Goal: Task Accomplishment & Management: Manage account settings

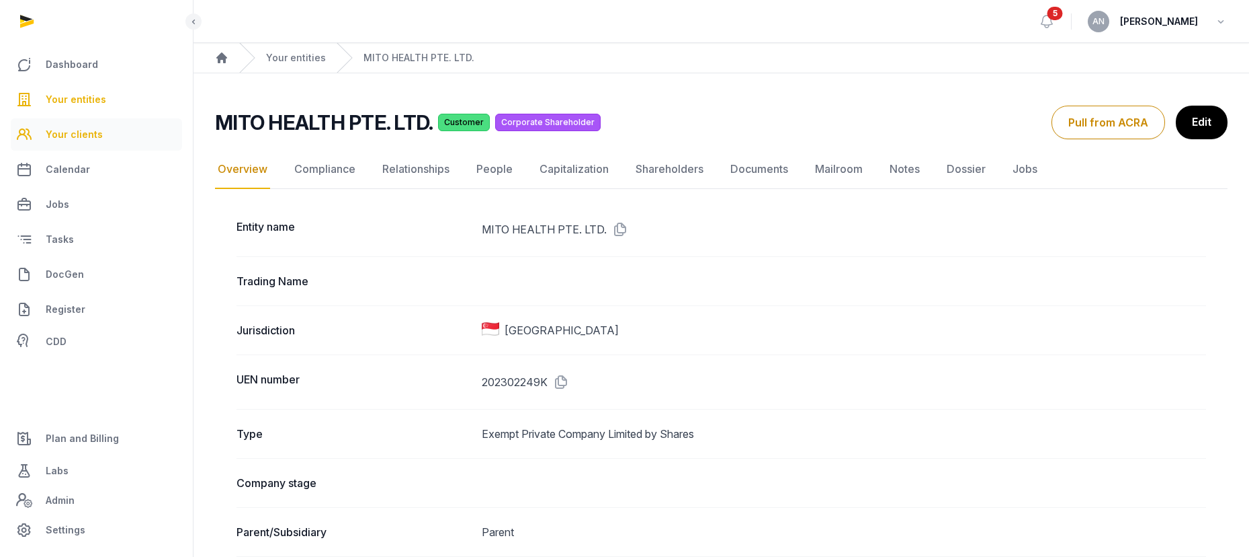
click at [75, 149] on link "Your clients" at bounding box center [96, 134] width 171 height 32
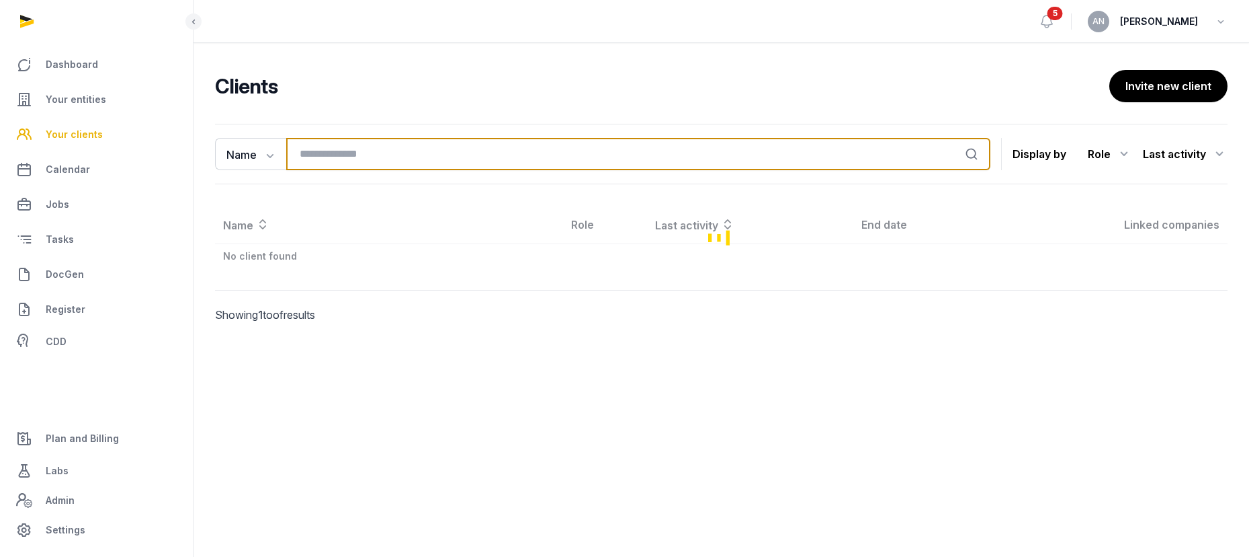
click at [317, 151] on input "search" at bounding box center [638, 154] width 704 height 32
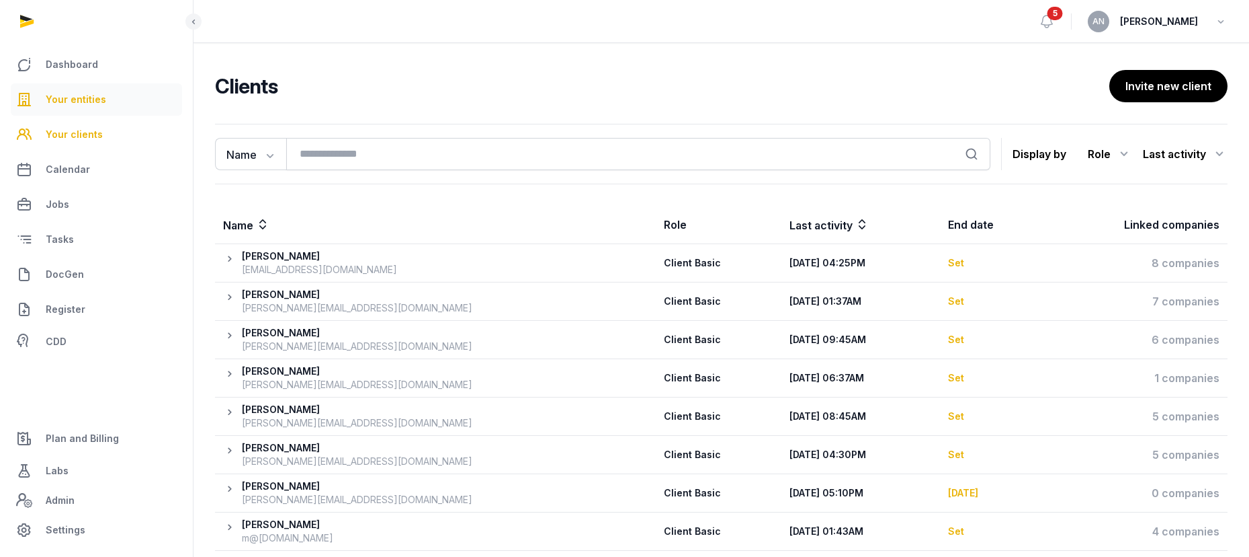
click at [105, 101] on link "Your entities" at bounding box center [96, 99] width 171 height 32
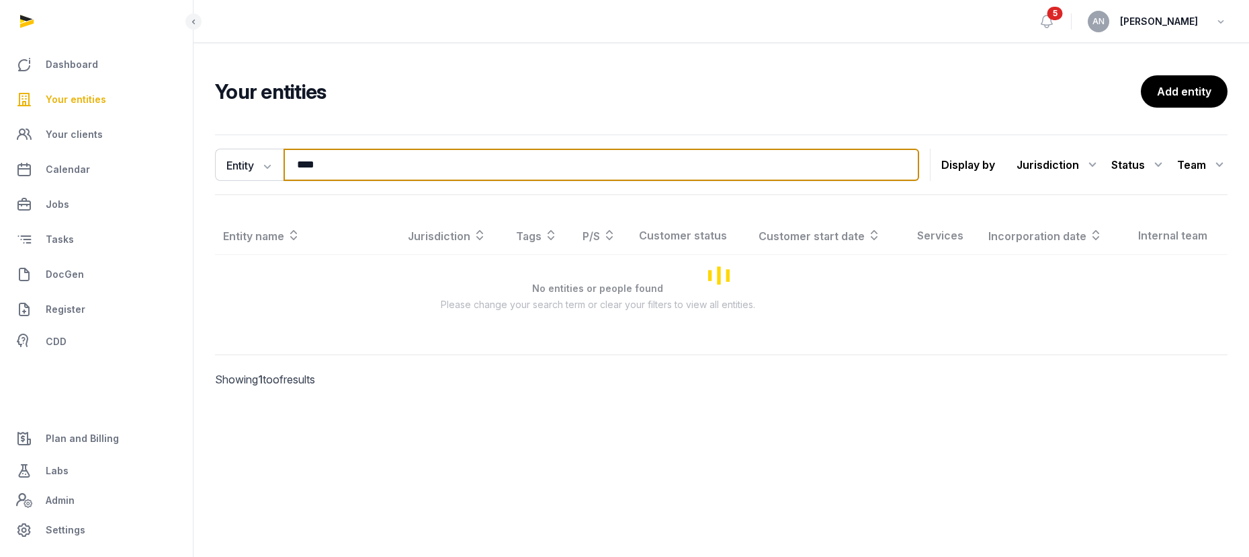
click at [359, 162] on input "****" at bounding box center [602, 165] width 636 height 32
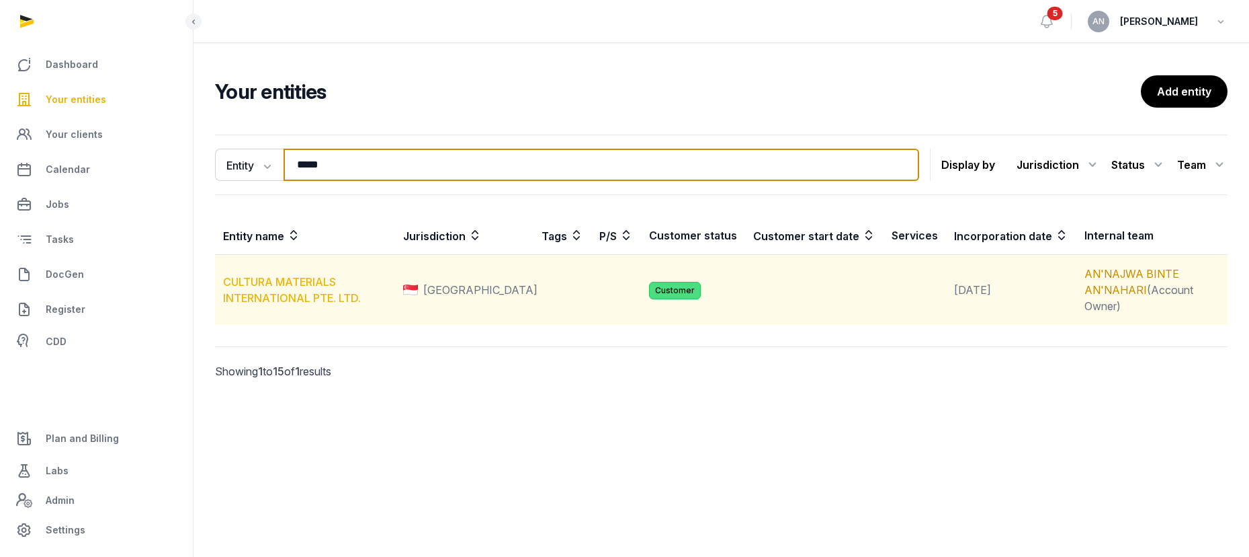
type input "*****"
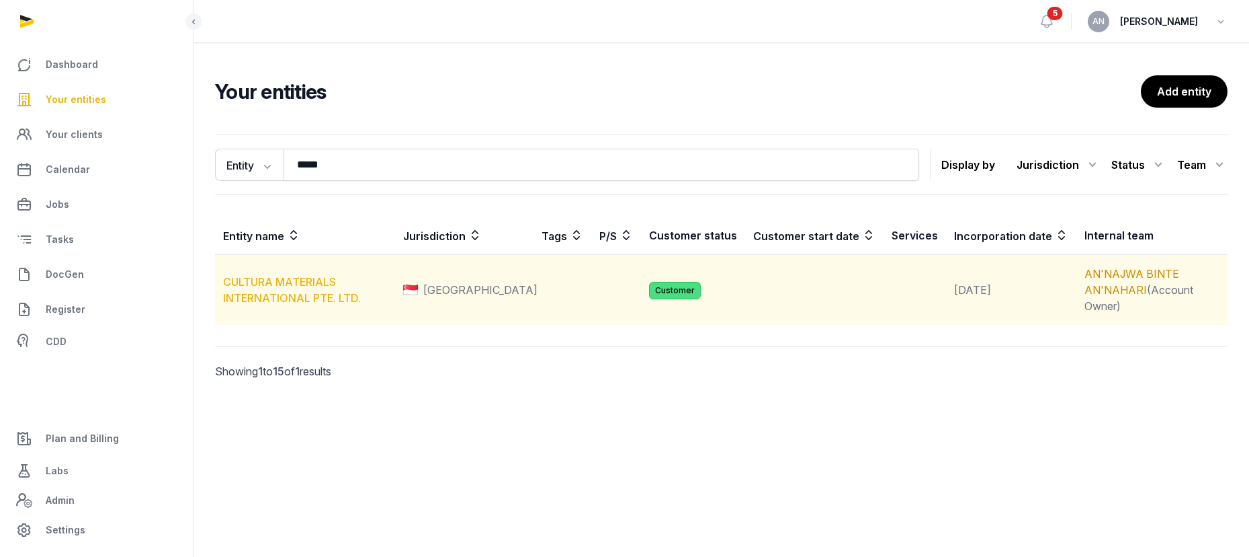
click at [284, 275] on link "CULTURA MATERIALS INTERNATIONAL PTE. LTD." at bounding box center [292, 290] width 138 height 30
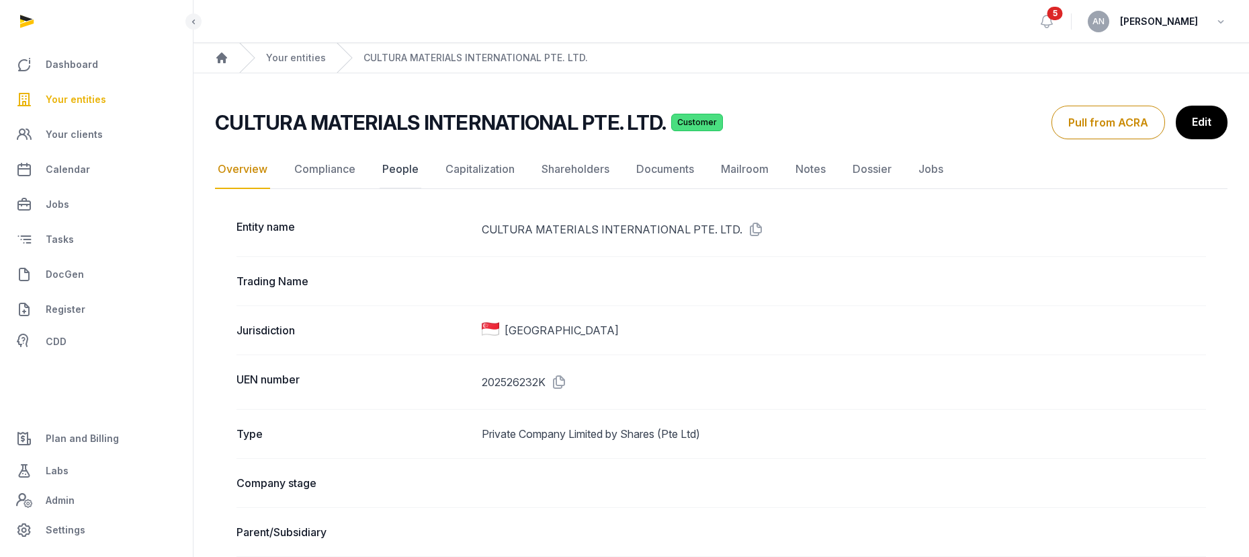
click at [393, 173] on link "People" at bounding box center [401, 169] width 42 height 39
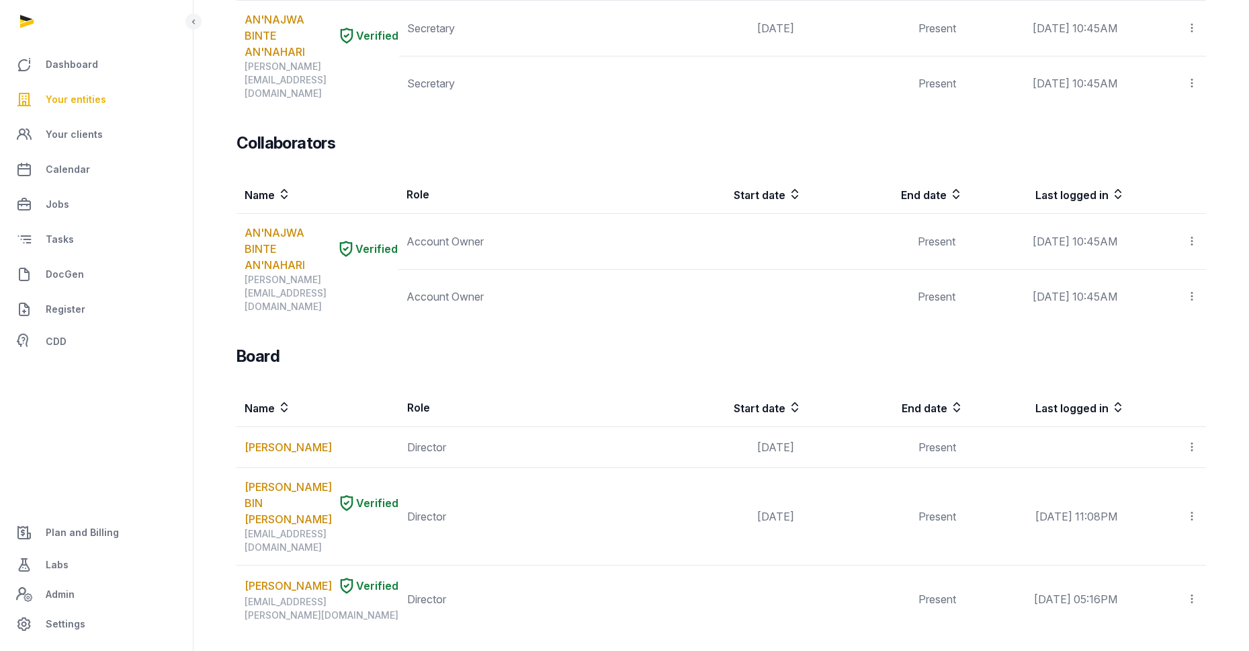
scroll to position [620, 0]
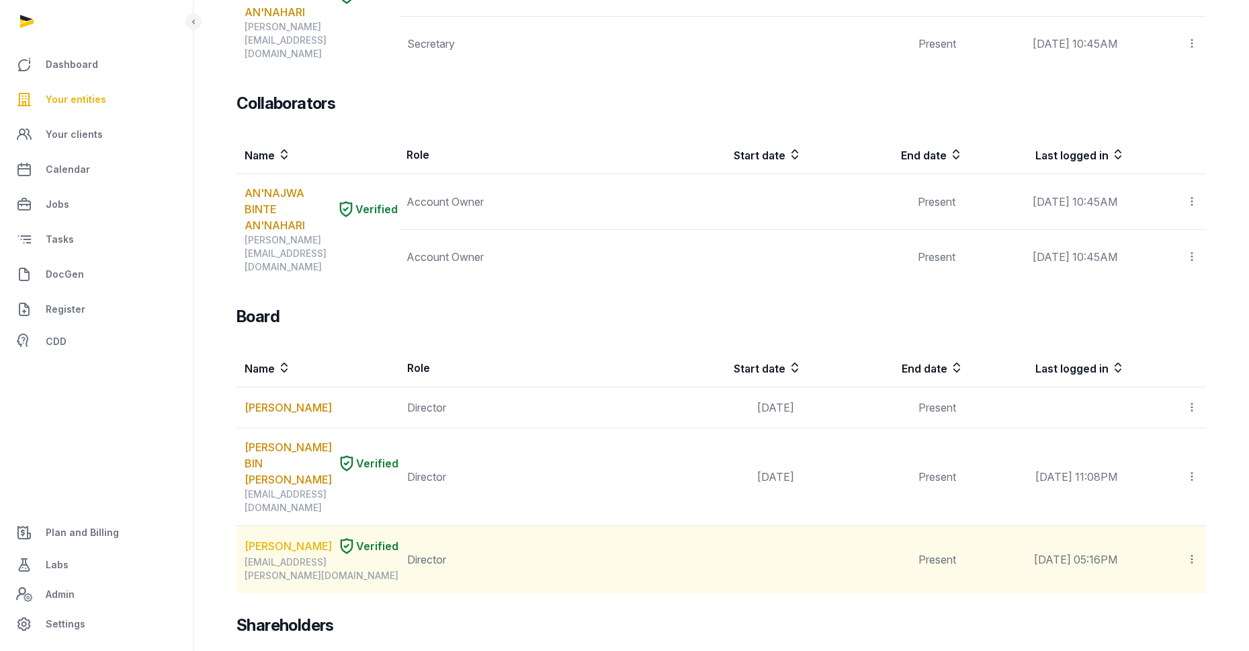
click at [267, 538] on link "[PERSON_NAME]" at bounding box center [288, 546] width 87 height 16
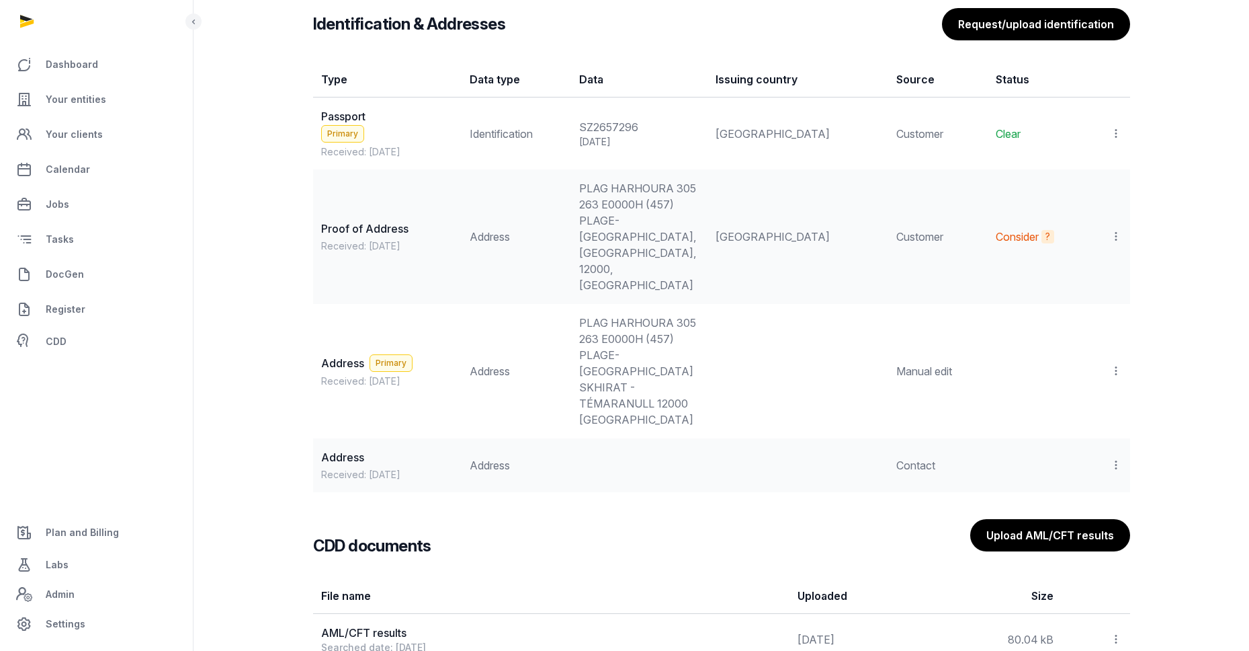
scroll to position [1227, 0]
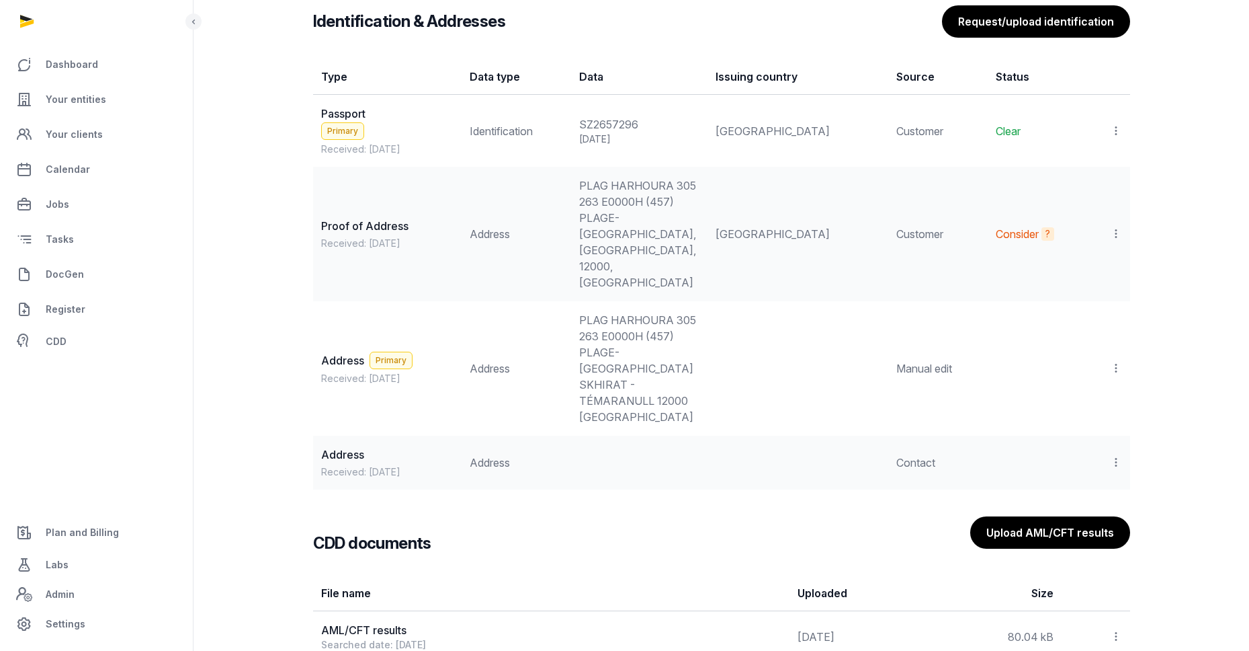
click at [1119, 124] on icon at bounding box center [1116, 131] width 12 height 14
click at [1069, 154] on div "View" at bounding box center [1058, 167] width 130 height 27
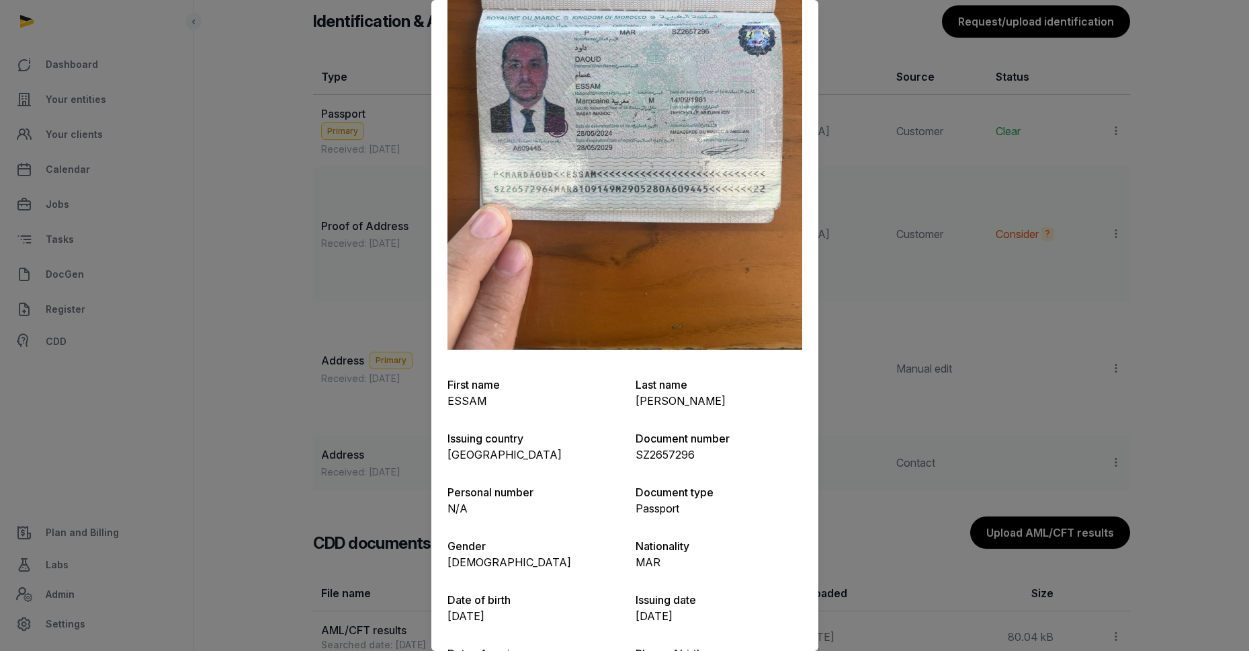
scroll to position [323, 0]
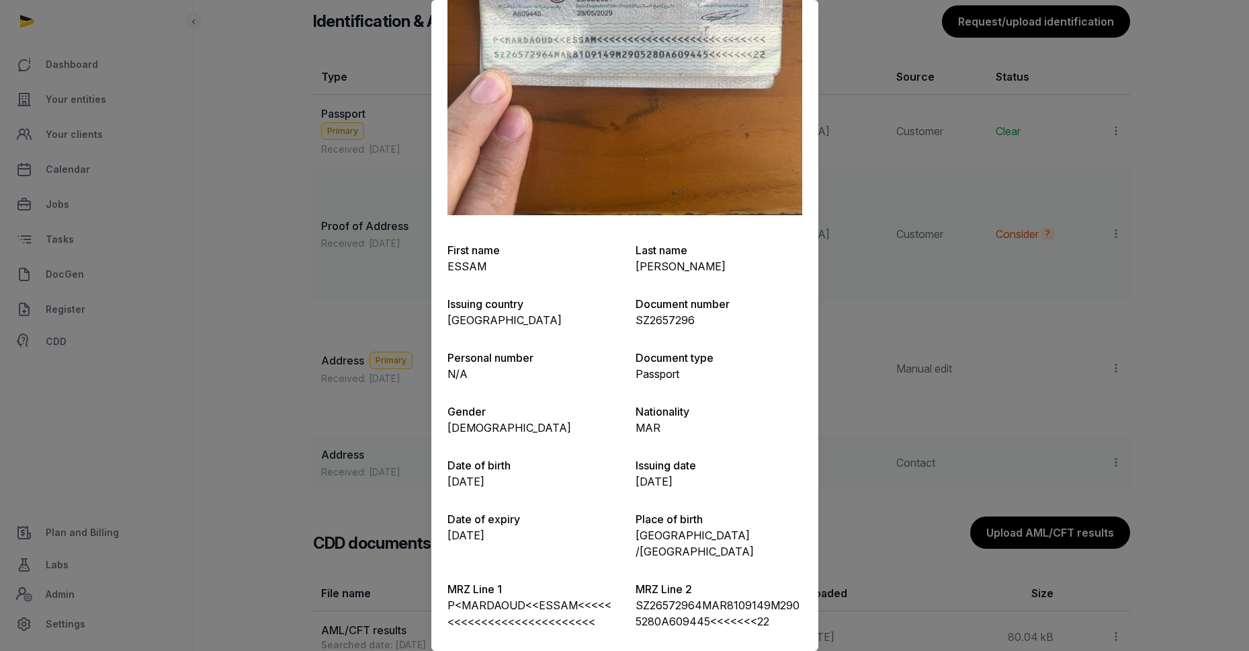
click at [962, 242] on div at bounding box center [624, 325] width 1249 height 651
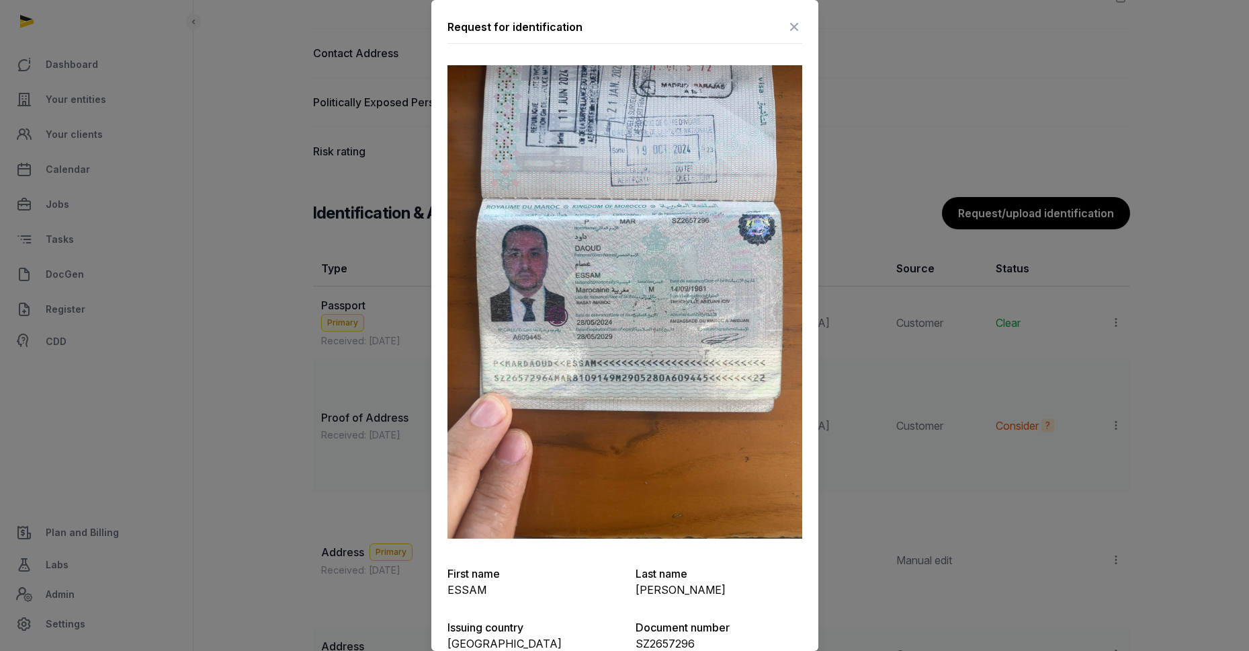
scroll to position [979, 0]
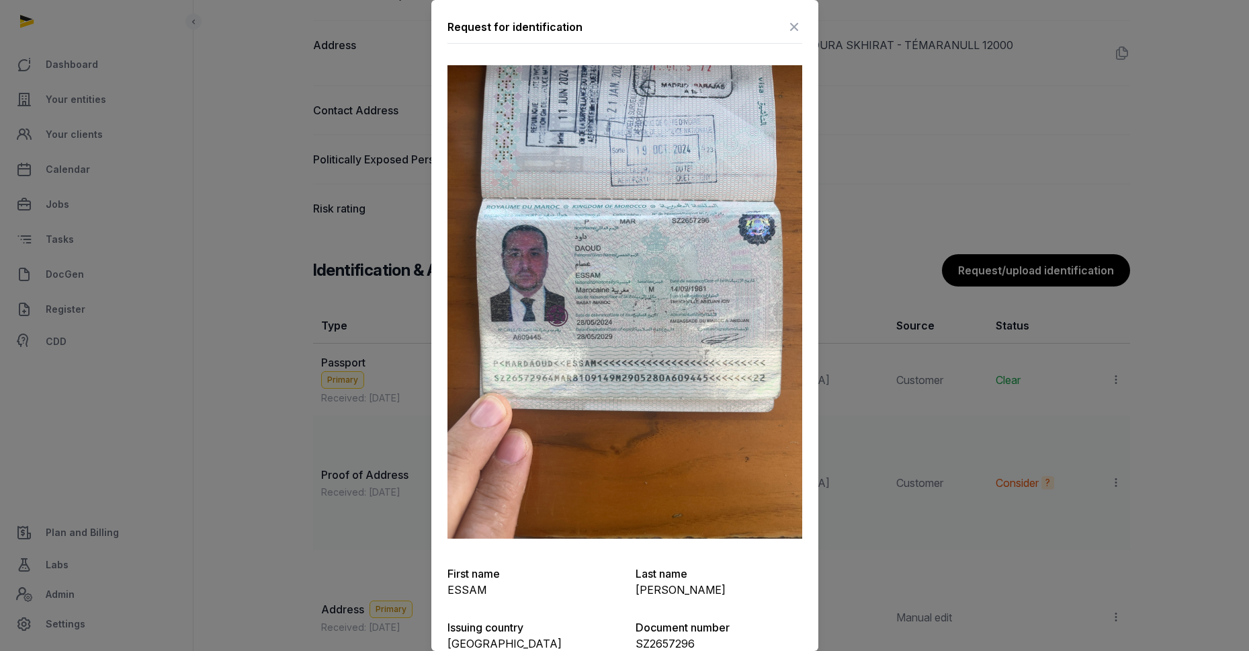
click at [793, 32] on icon at bounding box center [794, 27] width 16 height 22
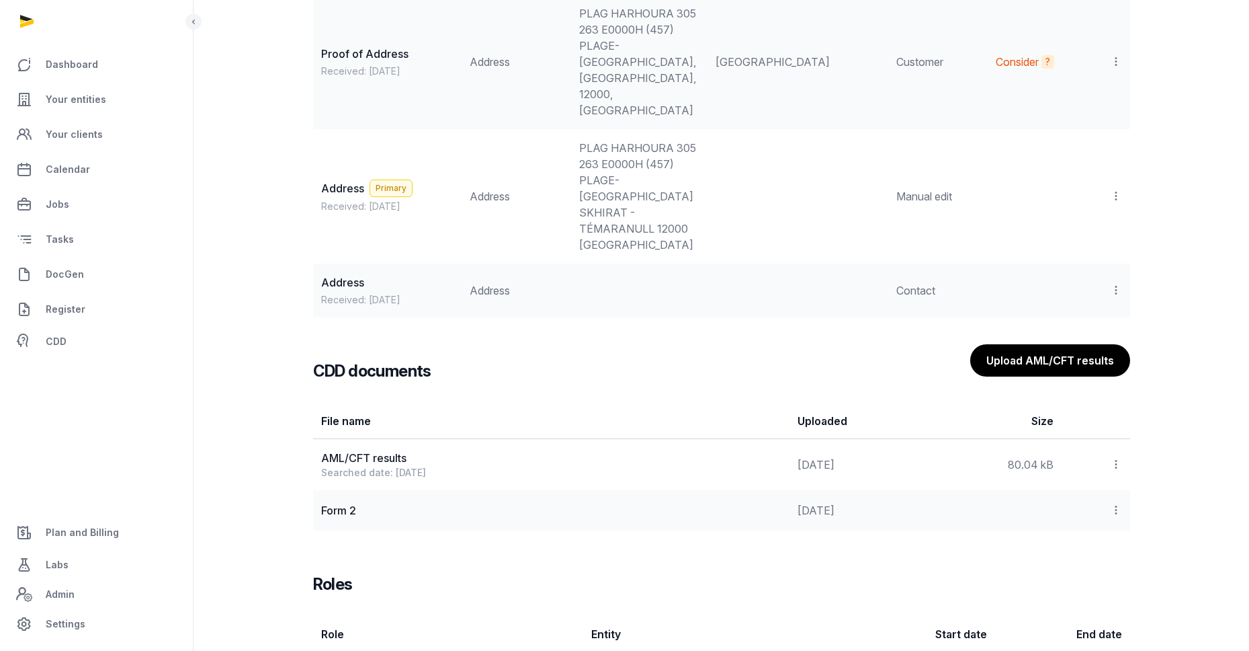
scroll to position [1411, 0]
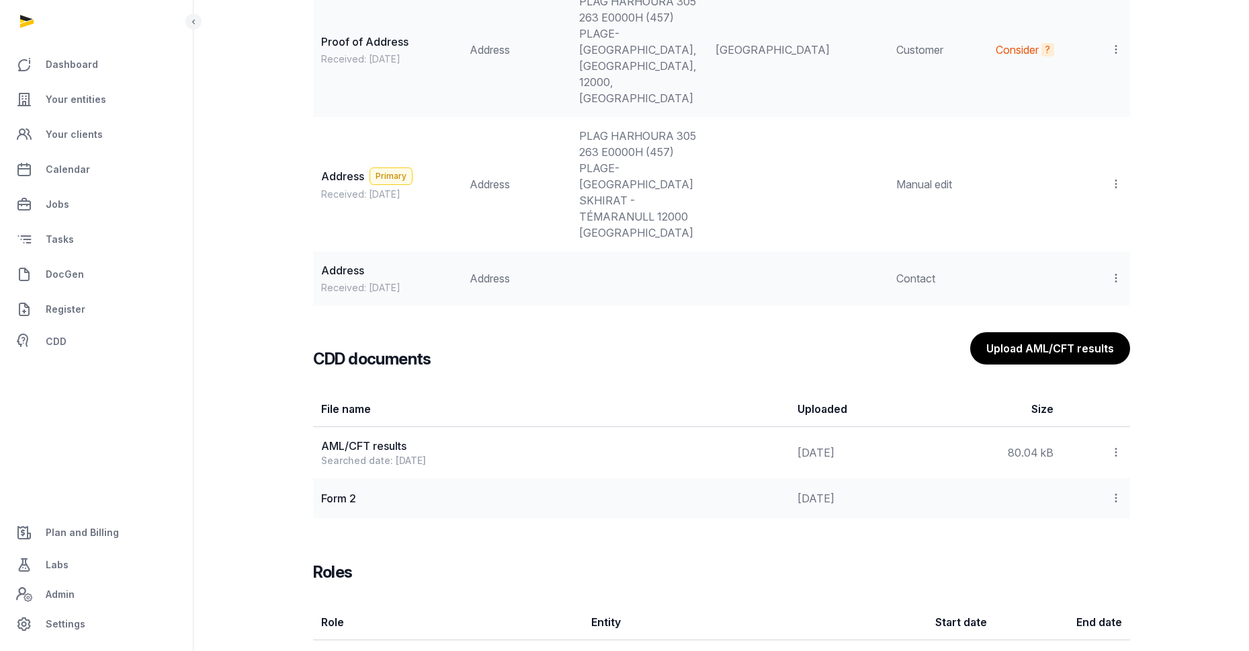
click at [1121, 445] on icon at bounding box center [1116, 452] width 12 height 14
click at [1102, 475] on div "View" at bounding box center [1069, 488] width 108 height 27
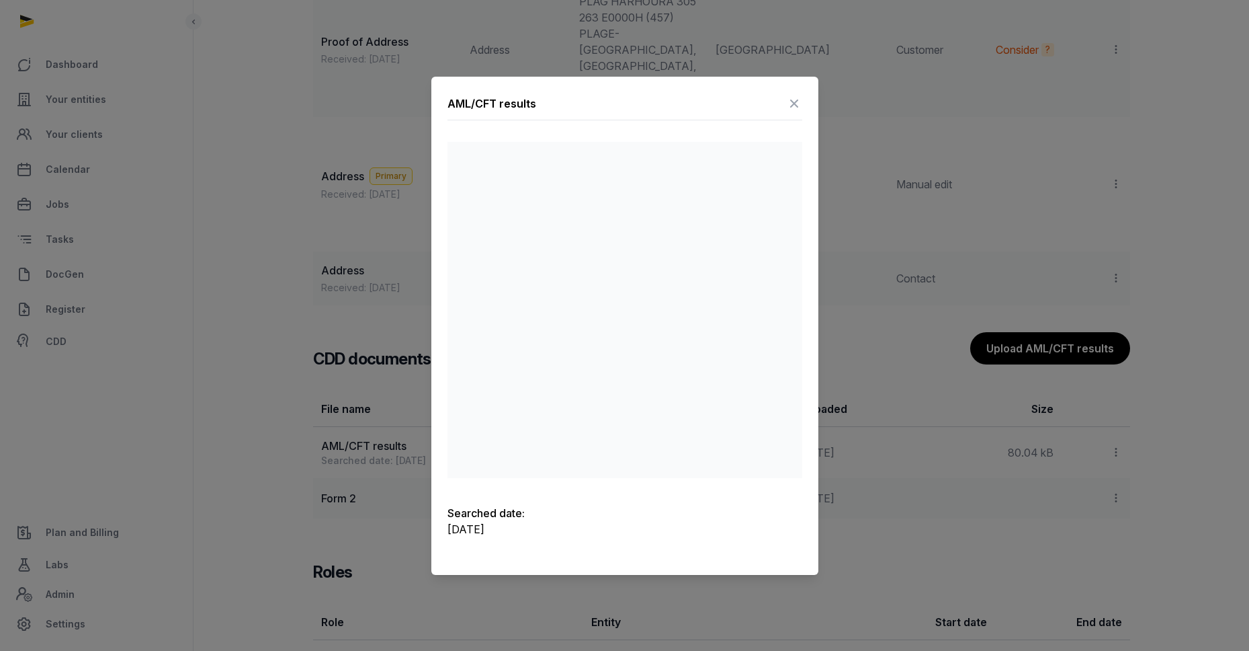
click at [794, 101] on icon at bounding box center [794, 104] width 16 height 22
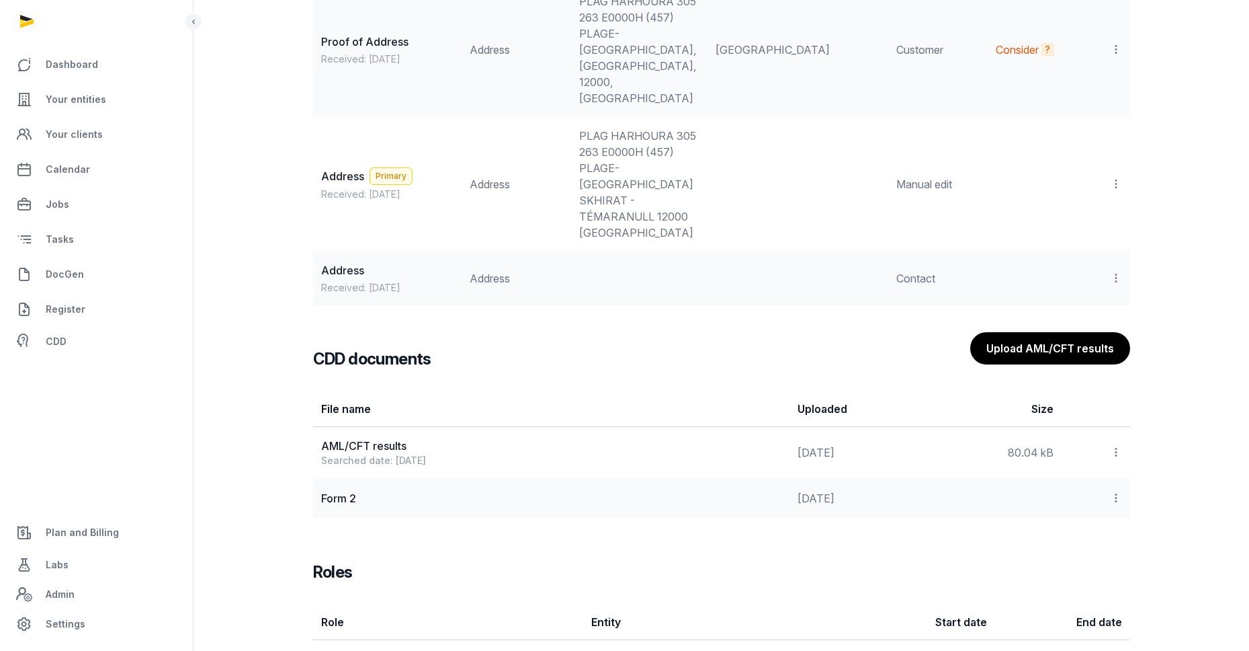
scroll to position [1448, 0]
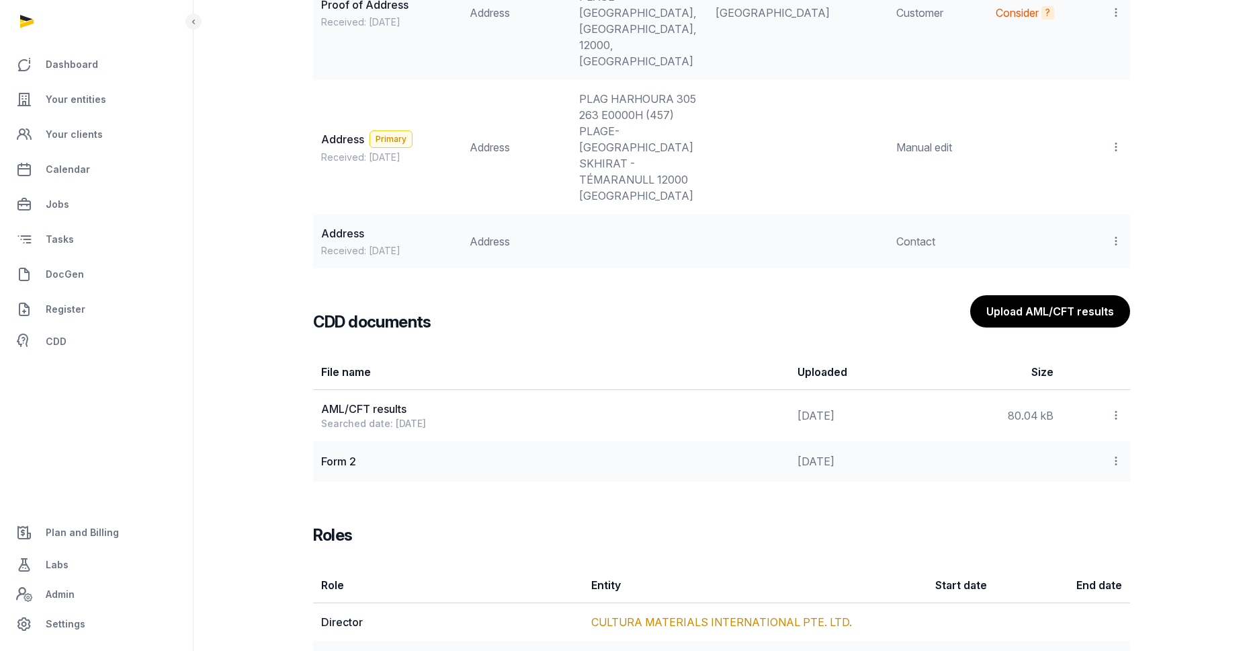
click at [1113, 454] on icon at bounding box center [1116, 461] width 12 height 14
click at [1022, 484] on div "View" at bounding box center [1069, 497] width 108 height 27
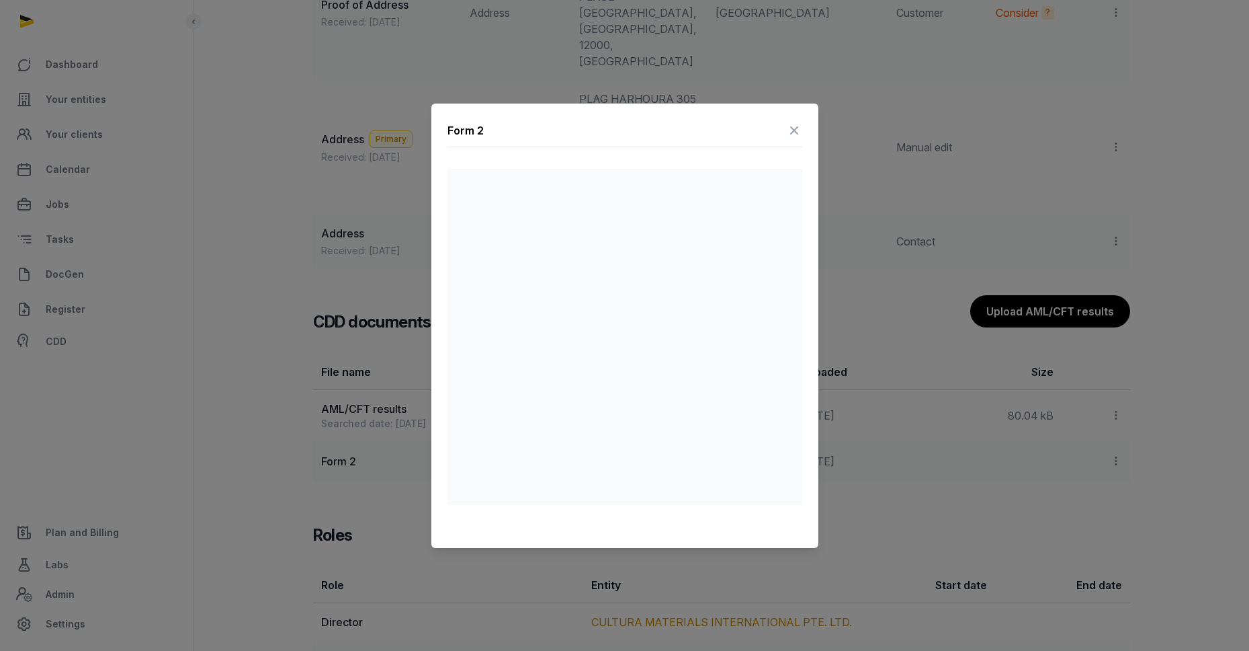
click at [788, 131] on icon at bounding box center [794, 131] width 16 height 22
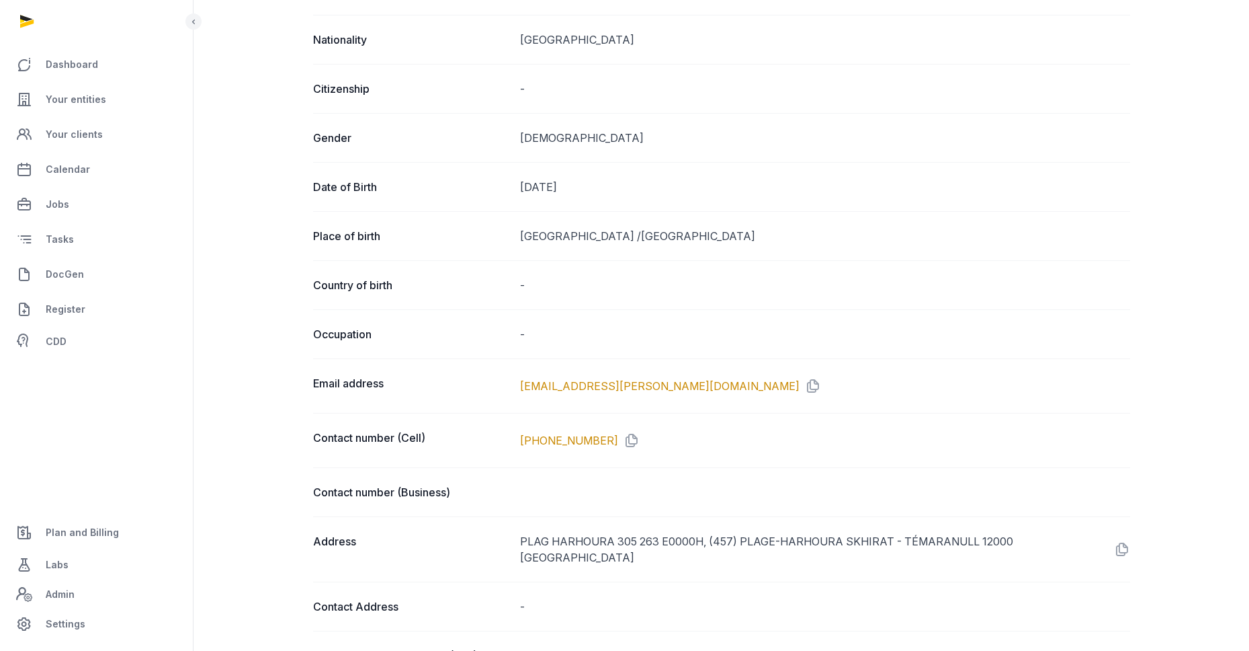
scroll to position [595, 0]
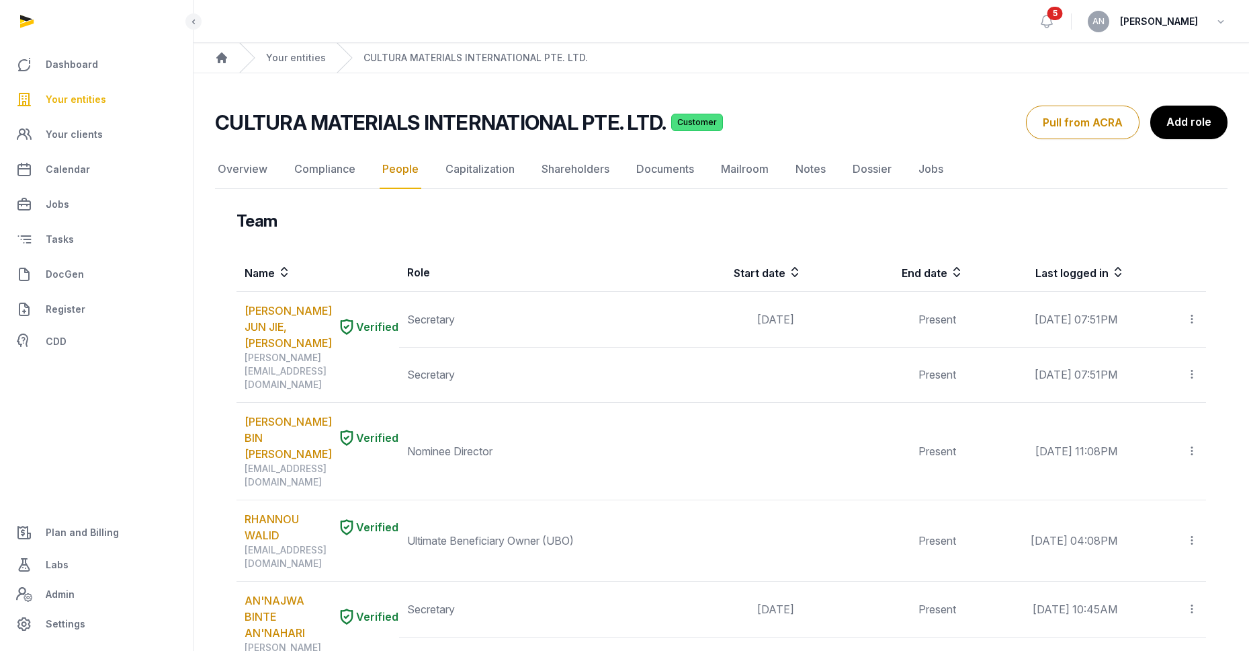
click at [1156, 22] on span "[PERSON_NAME]" at bounding box center [1159, 21] width 78 height 16
click at [1215, 28] on icon "button" at bounding box center [1221, 21] width 13 height 19
click at [1141, 83] on button "Sign out" at bounding box center [1152, 77] width 151 height 24
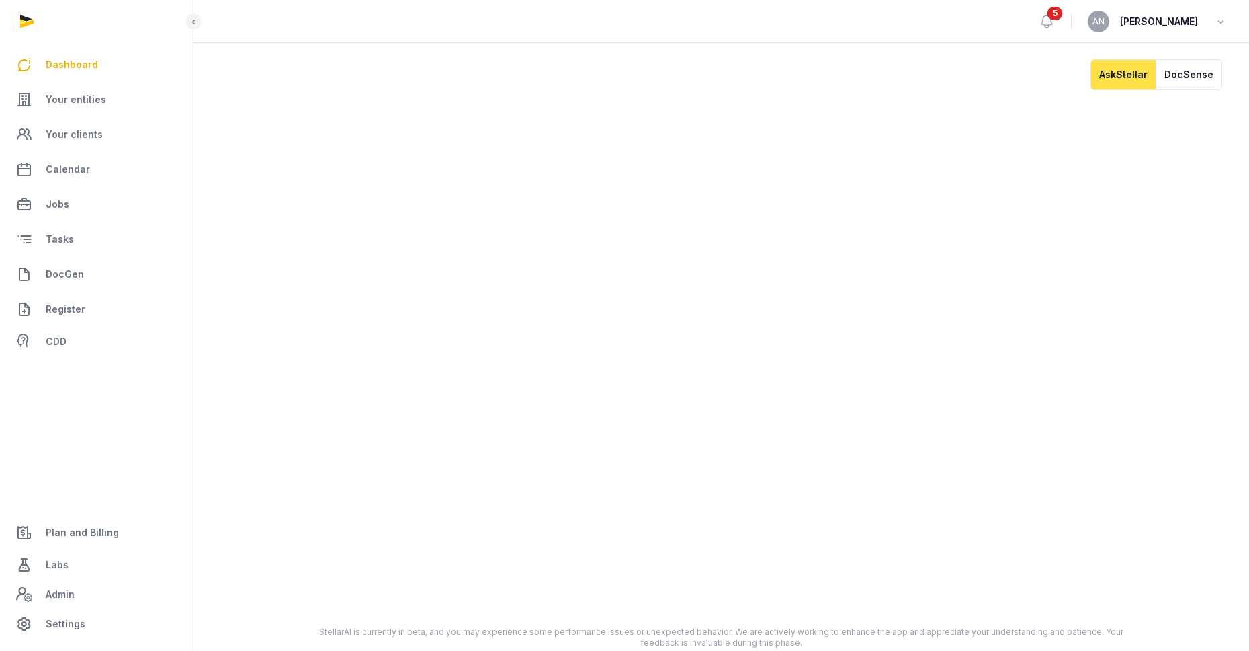
click at [1166, 28] on span "[PERSON_NAME]" at bounding box center [1159, 21] width 78 height 16
click at [1184, 28] on span "[PERSON_NAME]" at bounding box center [1159, 21] width 78 height 16
click at [1219, 22] on icon "button" at bounding box center [1221, 21] width 13 height 19
click at [1139, 75] on button "Sign out" at bounding box center [1152, 77] width 151 height 24
